Goal: Transaction & Acquisition: Purchase product/service

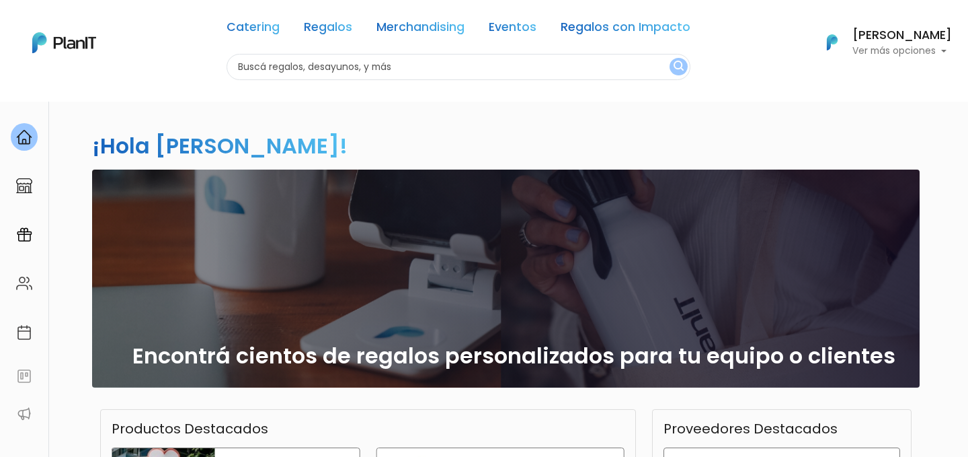
click at [314, 65] on input "text" at bounding box center [459, 67] width 464 height 26
type input "materas"
click at [670, 58] on button "submit" at bounding box center [679, 66] width 18 height 17
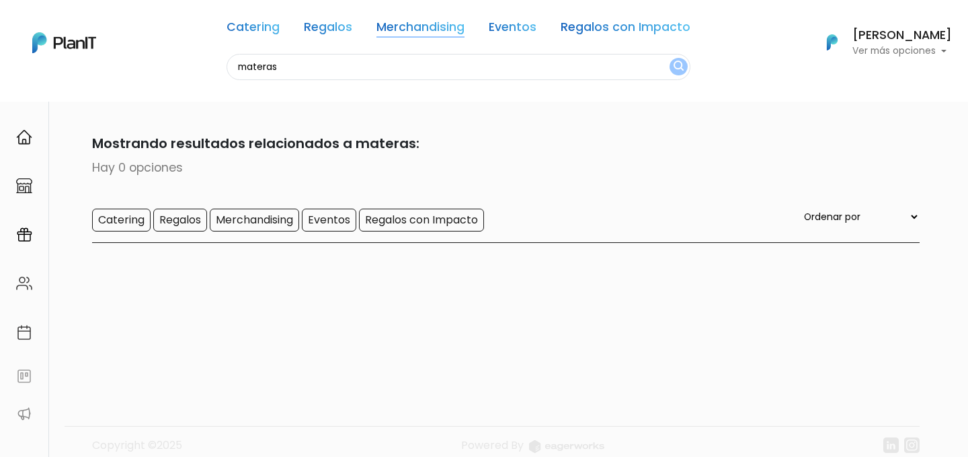
click at [421, 30] on link "Merchandising" at bounding box center [421, 30] width 88 height 16
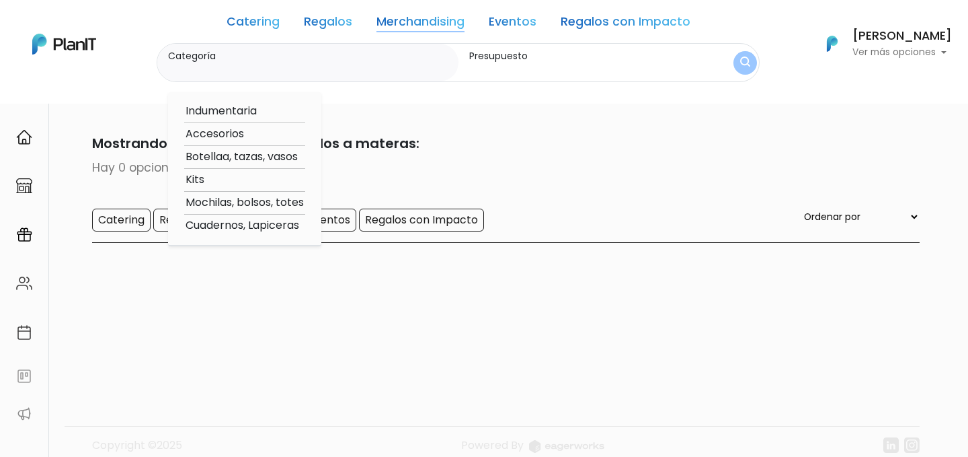
click at [260, 26] on link "Catering" at bounding box center [253, 24] width 53 height 16
click at [324, 26] on link "Regalos" at bounding box center [328, 24] width 48 height 16
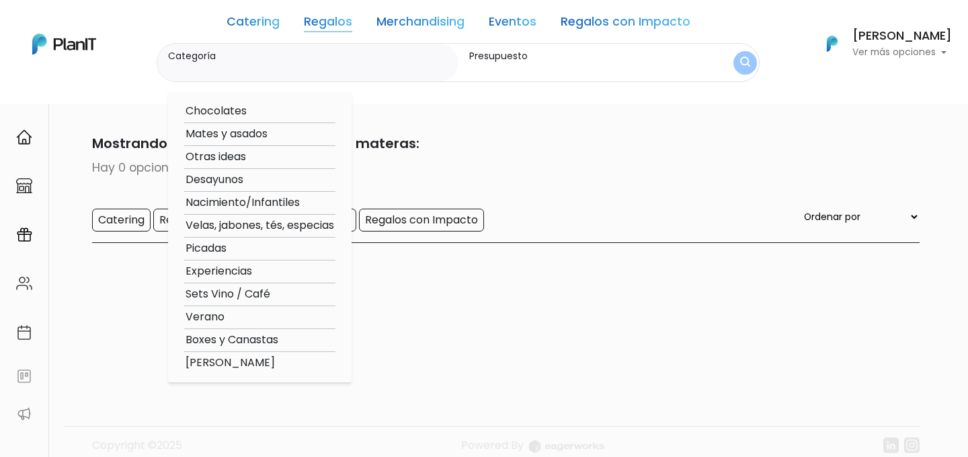
click at [231, 133] on option "Mates y asados" at bounding box center [259, 134] width 151 height 17
type input "Mates y asados"
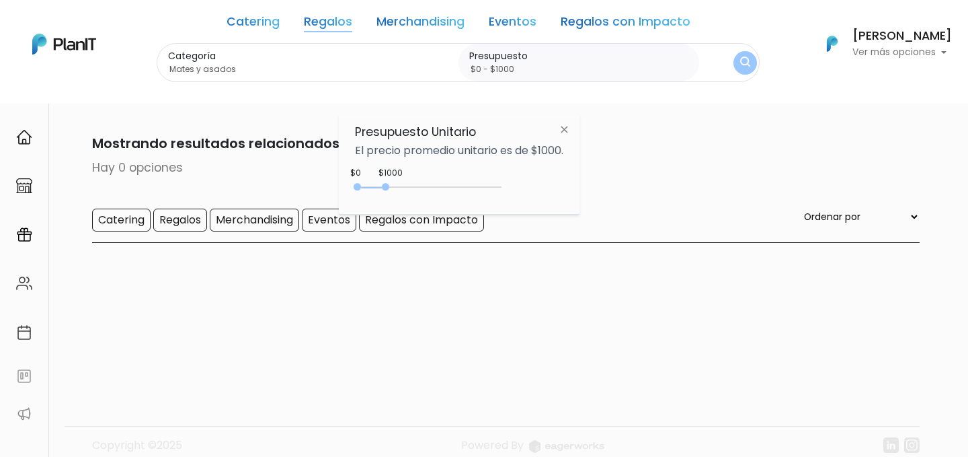
type input "$0 - $4650"
click at [492, 189] on div "0 : 4650 0 4650" at bounding box center [430, 189] width 141 height 13
click at [741, 65] on img "submit" at bounding box center [745, 63] width 15 height 19
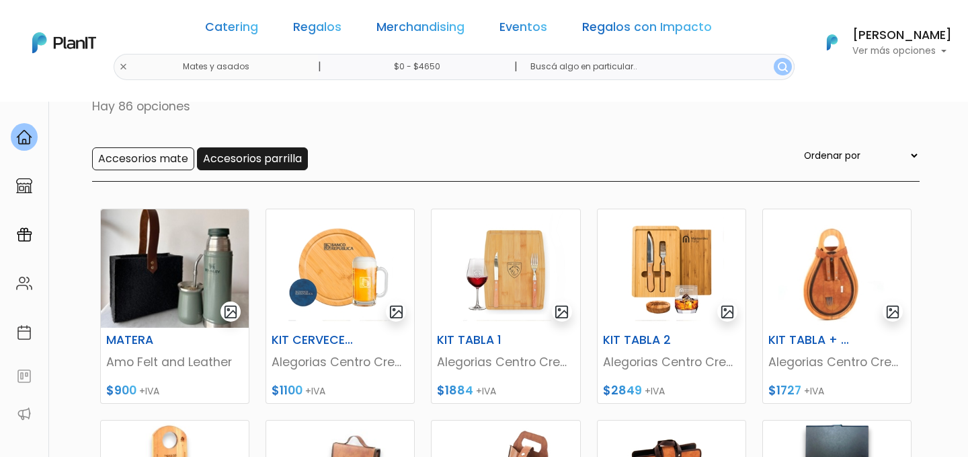
scroll to position [102, 0]
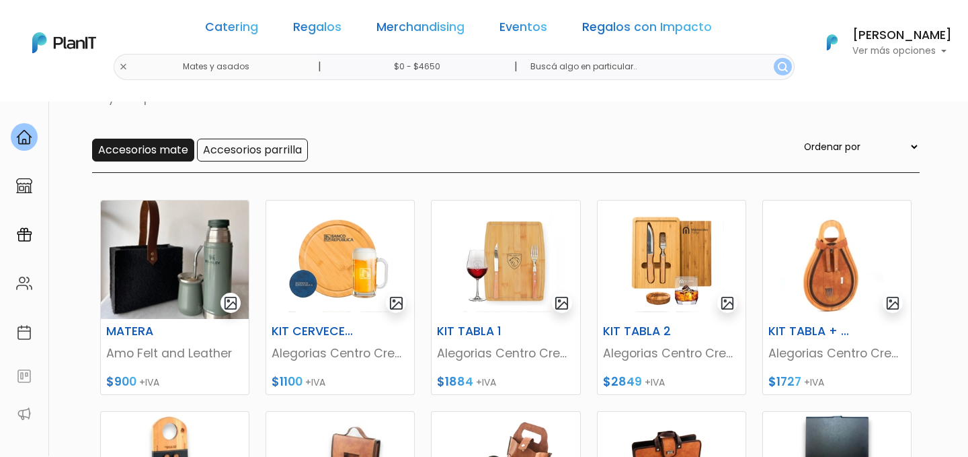
click at [157, 147] on input "Accesorios mate" at bounding box center [143, 150] width 102 height 23
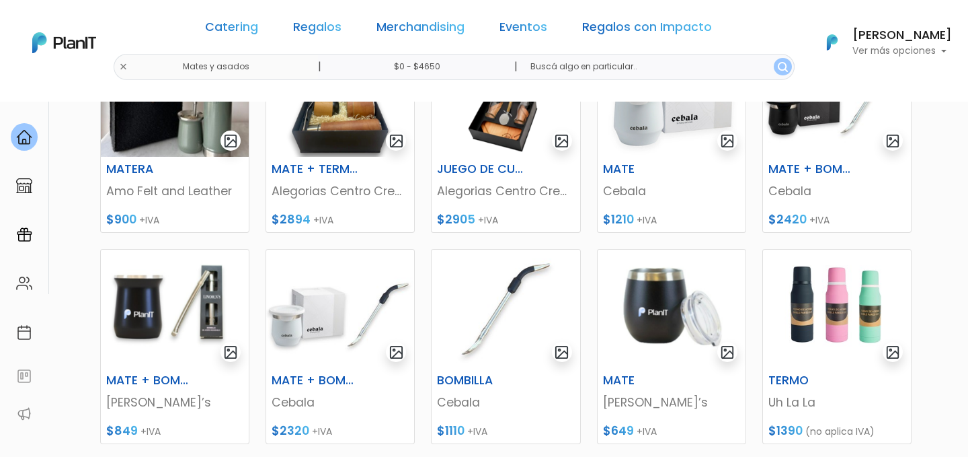
scroll to position [305, 0]
